Goal: Transaction & Acquisition: Purchase product/service

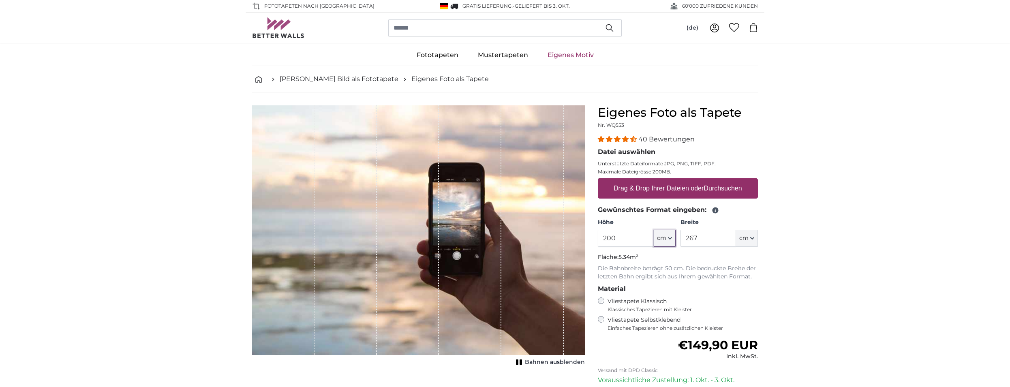
click at [668, 238] on icon "button" at bounding box center [669, 239] width 3 height 2
click at [668, 239] on button "cm" at bounding box center [665, 238] width 22 height 17
click at [626, 237] on input "200" at bounding box center [626, 238] width 56 height 17
drag, startPoint x: 607, startPoint y: 239, endPoint x: 629, endPoint y: 241, distance: 22.4
click at [626, 239] on input "200" at bounding box center [626, 238] width 56 height 17
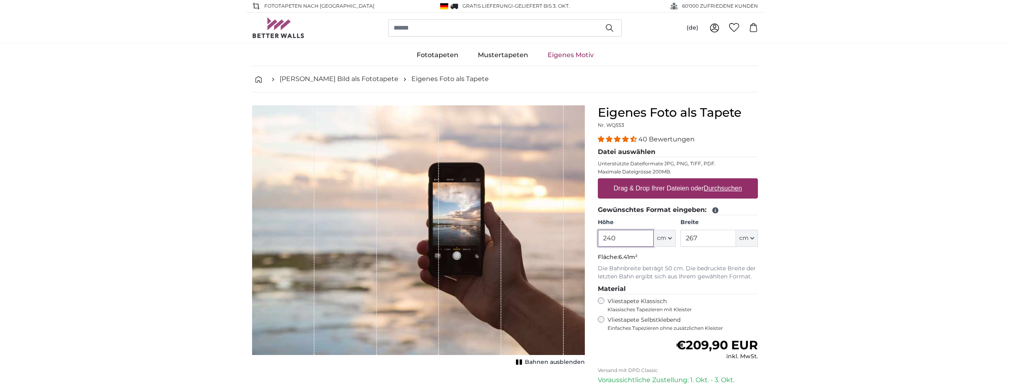
type input "240"
click at [749, 238] on button "cm" at bounding box center [747, 238] width 22 height 17
click at [704, 245] on input "267" at bounding box center [709, 238] width 56 height 17
type input "200"
click at [620, 237] on input "240" at bounding box center [626, 238] width 56 height 17
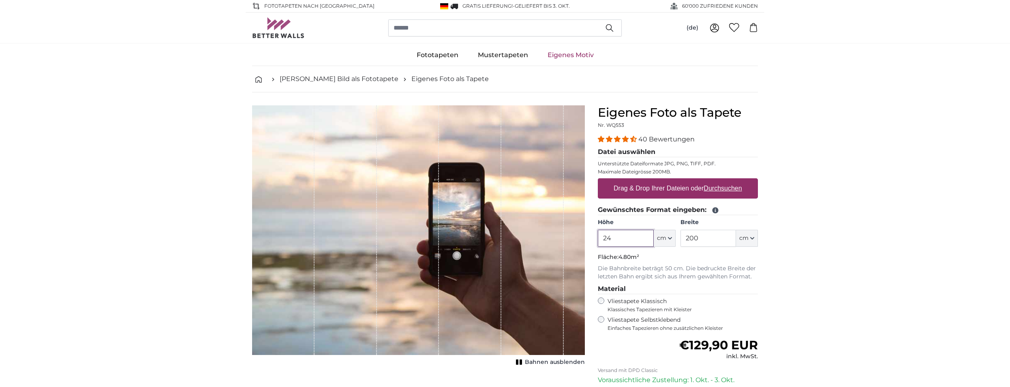
type input "2"
type input "150"
click at [533, 364] on span "Bahnen ausblenden" at bounding box center [555, 362] width 60 height 8
click at [719, 187] on u "Durchsuchen" at bounding box center [723, 188] width 38 height 7
click at [719, 181] on input "Drag & Drop Ihrer Dateien oder Durchsuchen" at bounding box center [678, 179] width 160 height 2
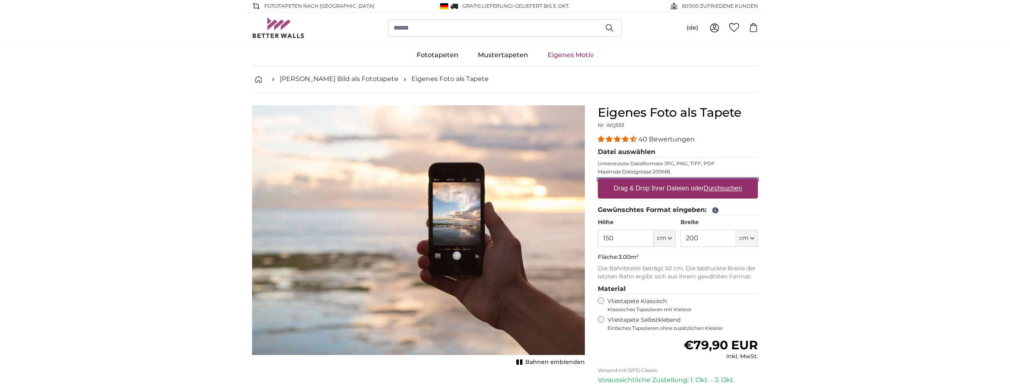
type input "**********"
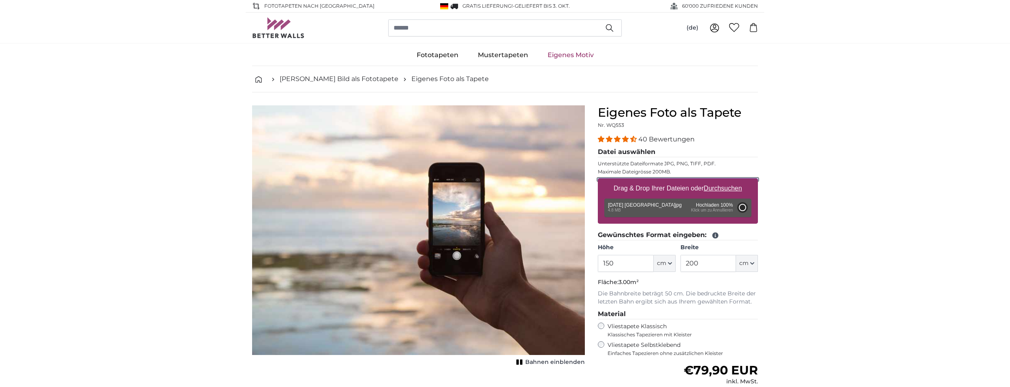
type input "200"
type input "266"
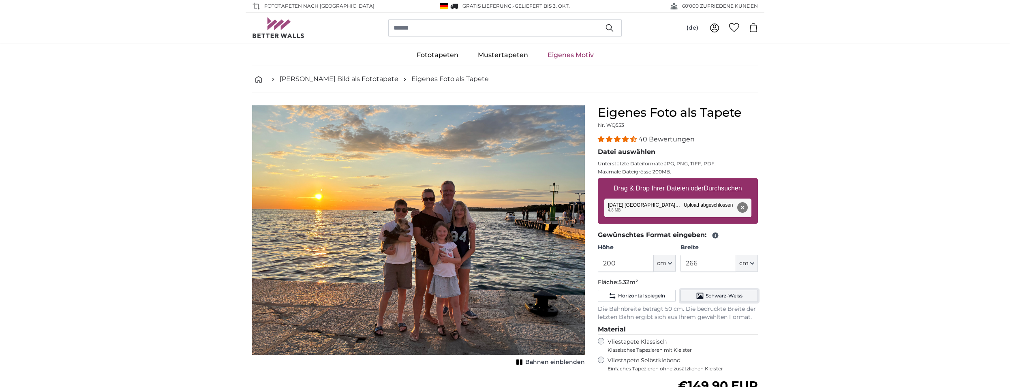
click at [721, 296] on span "Schwarz-Weiss" at bounding box center [724, 296] width 37 height 6
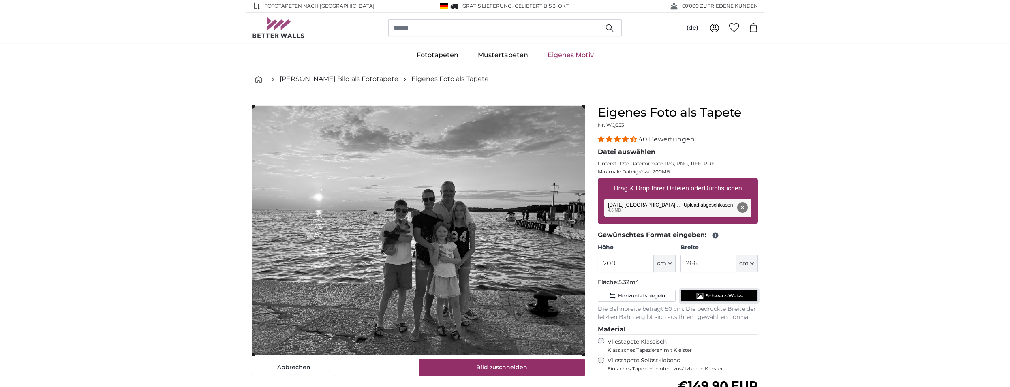
click at [711, 294] on span "Schwarz-Weiss" at bounding box center [724, 296] width 37 height 6
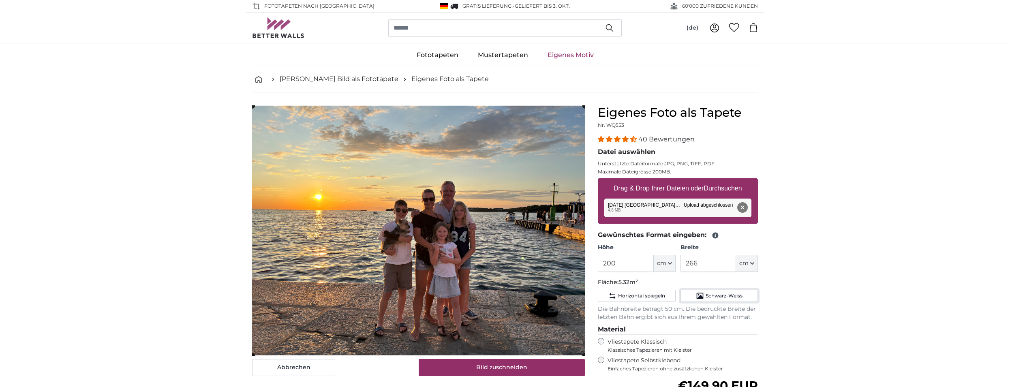
scroll to position [83, 0]
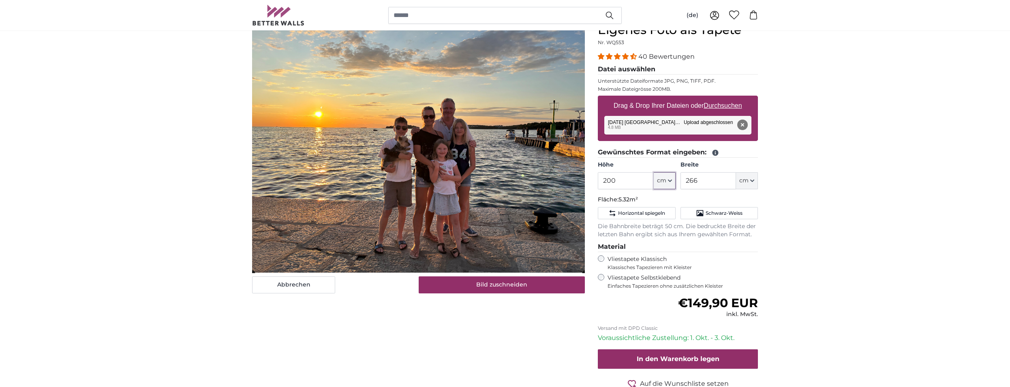
click at [671, 180] on icon "button" at bounding box center [670, 181] width 4 height 4
click at [651, 206] on link "Centimeter (cm)" at bounding box center [664, 202] width 71 height 15
click at [626, 184] on input "200" at bounding box center [626, 180] width 56 height 17
drag, startPoint x: 603, startPoint y: 182, endPoint x: 626, endPoint y: 178, distance: 23.7
click at [626, 178] on input "200" at bounding box center [626, 180] width 56 height 17
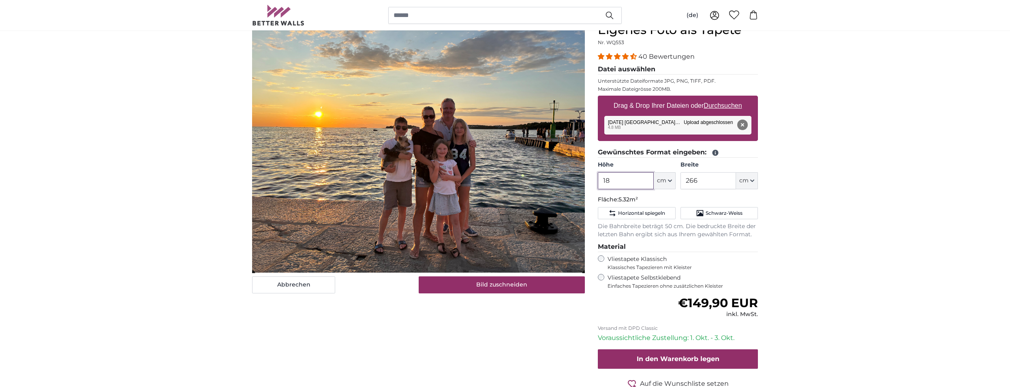
type input "180"
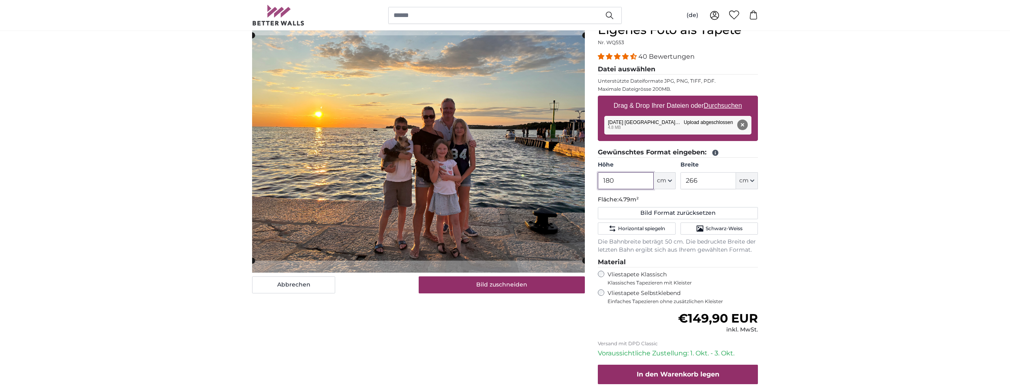
type input "180"
click at [701, 180] on input "266" at bounding box center [709, 180] width 56 height 17
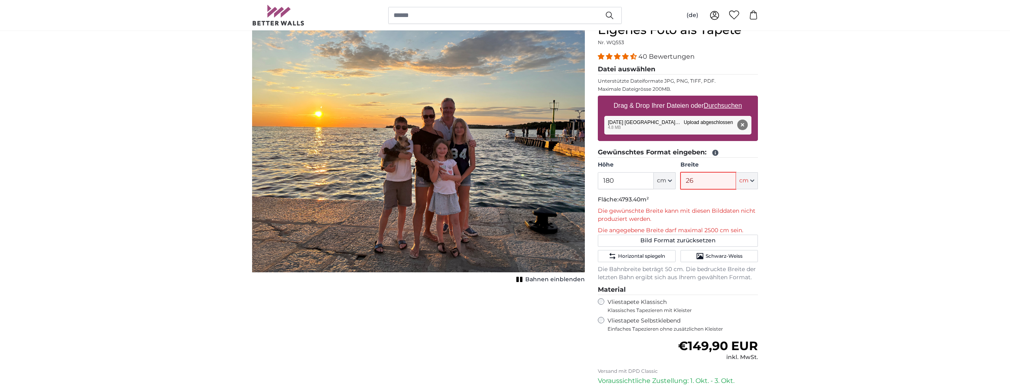
type input "2"
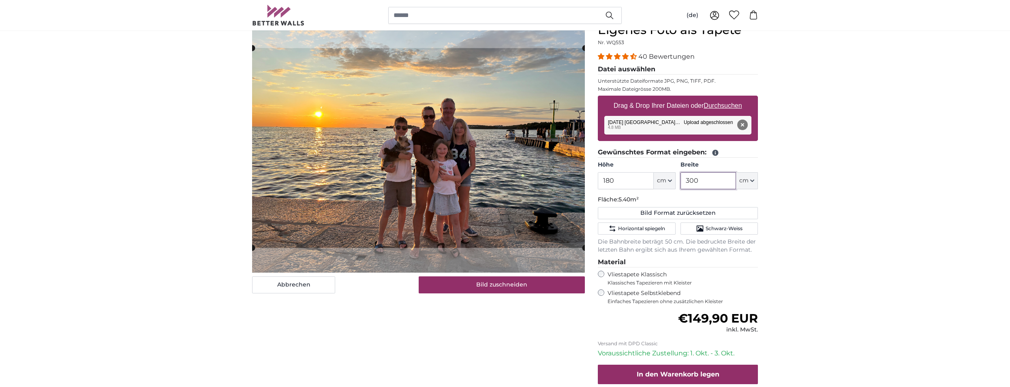
type input "300"
click at [0, 0] on slot at bounding box center [0, 0] width 0 height 0
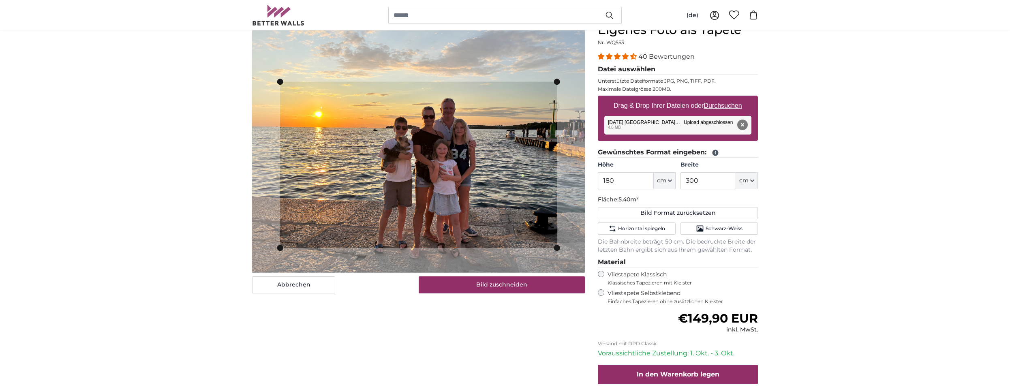
click at [411, 81] on cropper-handle at bounding box center [418, 82] width 277 height 6
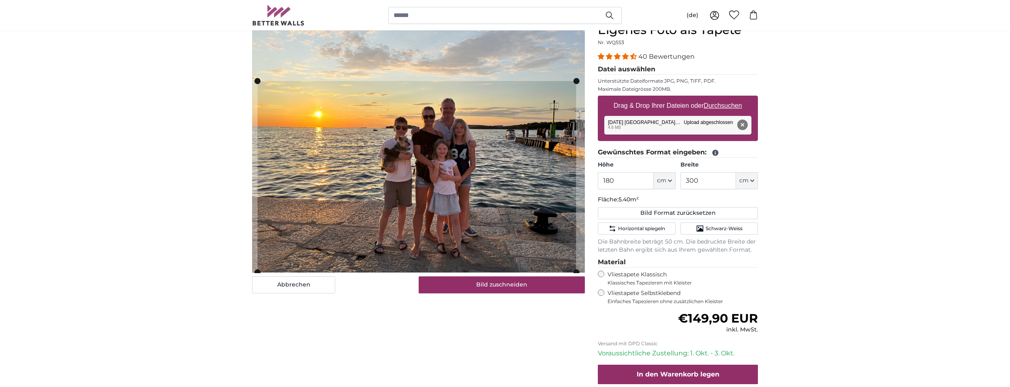
click at [488, 273] on div "Abbrechen Bild zuschneiden" at bounding box center [418, 158] width 333 height 271
click at [488, 283] on button "Bild zuschneiden" at bounding box center [502, 284] width 167 height 17
